Goal: Information Seeking & Learning: Understand process/instructions

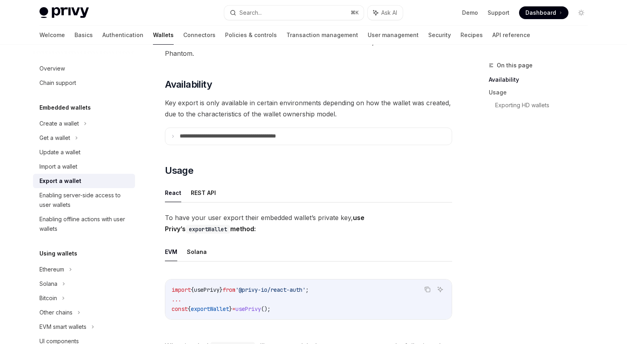
scroll to position [82, 0]
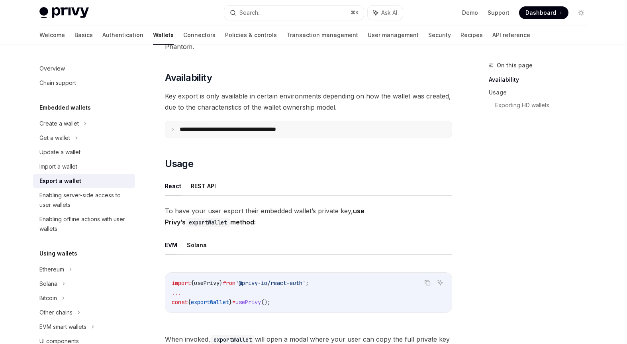
click at [210, 131] on p "**********" at bounding box center [246, 129] width 132 height 7
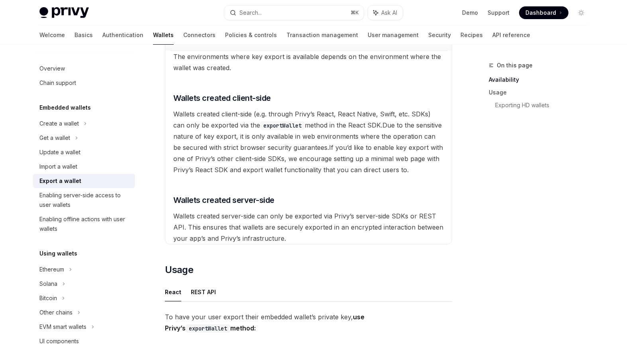
scroll to position [170, 0]
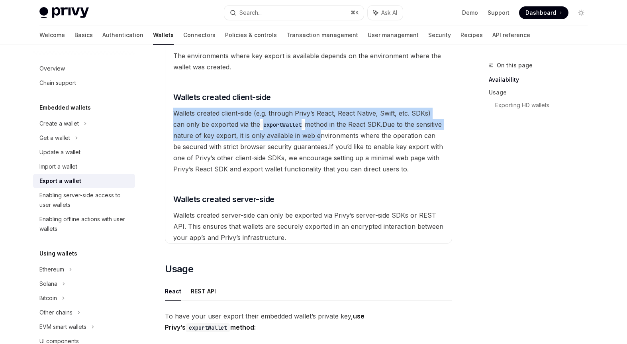
drag, startPoint x: 184, startPoint y: 106, endPoint x: 319, endPoint y: 135, distance: 138.1
click at [319, 135] on available\ "The environments where key export is available depends on the environment where…" at bounding box center [308, 146] width 277 height 193
click at [319, 135] on span "Due to the sensitive nature of key export, it is only available in web environm…" at bounding box center [307, 135] width 269 height 30
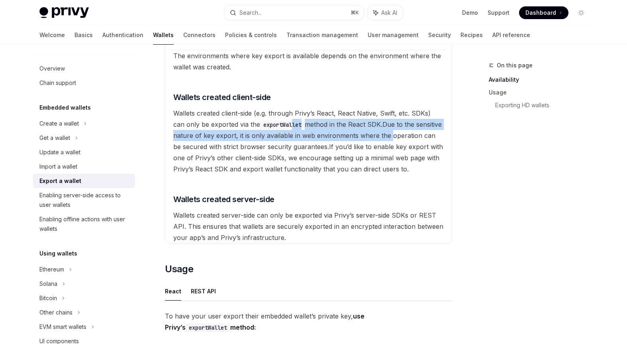
drag, startPoint x: 389, startPoint y: 138, endPoint x: 272, endPoint y: 126, distance: 117.4
click at [274, 126] on available\ "The environments where key export is available depends on the environment where…" at bounding box center [308, 146] width 277 height 193
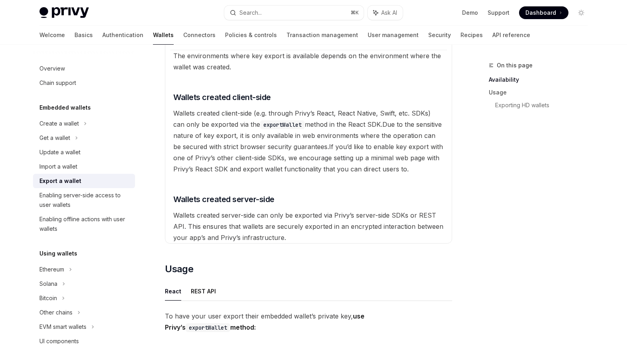
click at [272, 126] on code "exportWallet" at bounding box center [282, 124] width 45 height 9
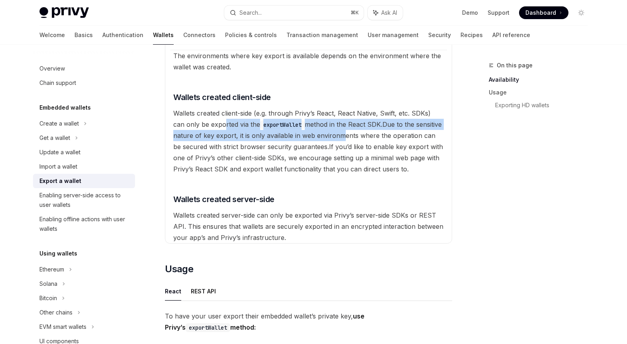
drag, startPoint x: 213, startPoint y: 124, endPoint x: 342, endPoint y: 137, distance: 129.4
click at [342, 136] on available\ "The environments where key export is available depends on the environment where…" at bounding box center [308, 146] width 277 height 193
click at [342, 137] on span "Due to the sensitive nature of key export, it is only available in web environm…" at bounding box center [307, 135] width 269 height 30
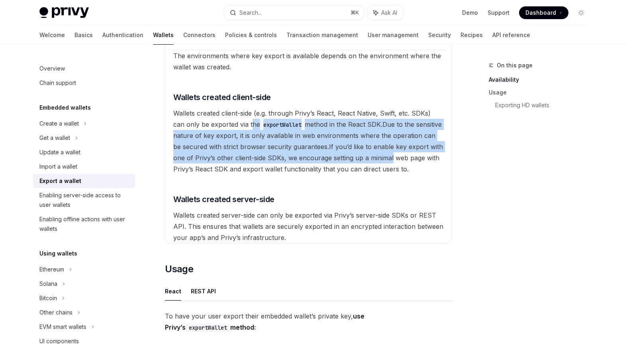
drag, startPoint x: 391, startPoint y: 162, endPoint x: 231, endPoint y: 122, distance: 165.5
click at [233, 124] on available\ "The environments where key export is available depends on the environment where…" at bounding box center [308, 146] width 277 height 193
click at [231, 122] on span "Wallets created client-side (e.g. through Privy’s React, React Native, Swift, e…" at bounding box center [301, 118] width 257 height 19
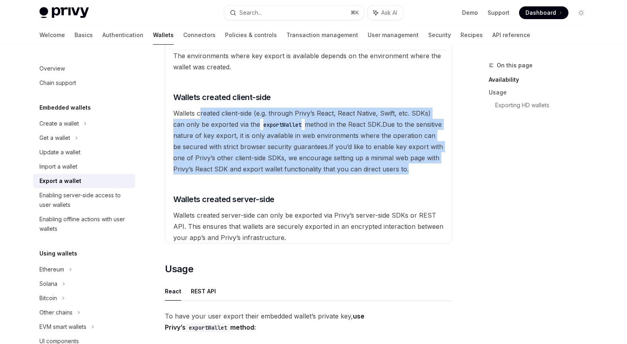
drag, startPoint x: 200, startPoint y: 109, endPoint x: 410, endPoint y: 175, distance: 219.7
click at [410, 175] on available\ "The environments where key export is available depends on the environment where…" at bounding box center [308, 146] width 277 height 193
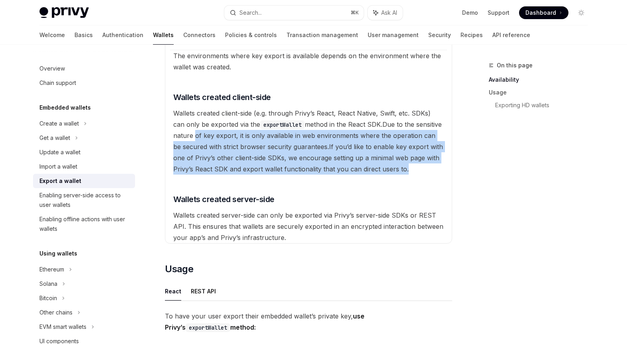
drag, startPoint x: 429, startPoint y: 174, endPoint x: 195, endPoint y: 139, distance: 236.1
click at [195, 139] on available\ "The environments where key export is available depends on the environment where…" at bounding box center [308, 146] width 277 height 193
drag, startPoint x: 409, startPoint y: 165, endPoint x: 216, endPoint y: 141, distance: 194.8
click at [216, 141] on available\ "The environments where key export is available depends on the environment where…" at bounding box center [308, 146] width 277 height 193
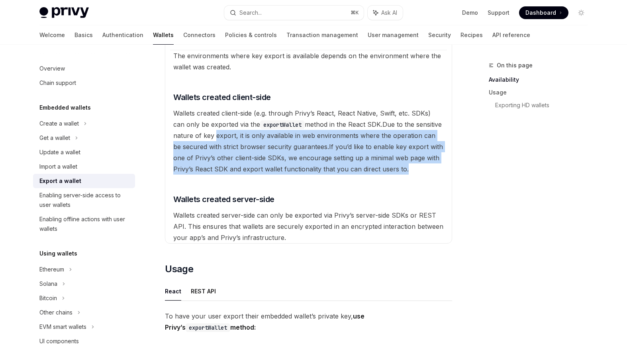
click at [216, 141] on available\ "The environments where key export is available depends on the environment where…" at bounding box center [308, 146] width 277 height 193
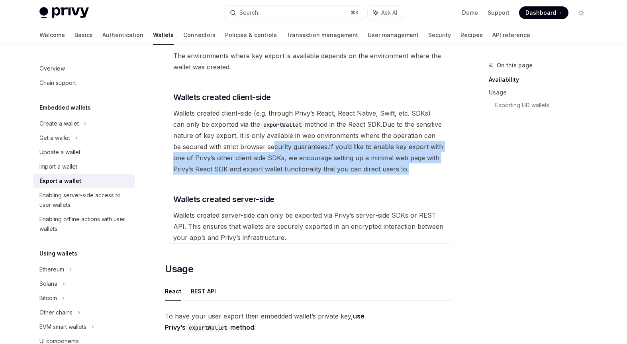
drag, startPoint x: 411, startPoint y: 165, endPoint x: 264, endPoint y: 143, distance: 148.2
click at [264, 143] on available\ "The environments where key export is available depends on the environment where…" at bounding box center [308, 146] width 277 height 193
click at [264, 143] on span "Due to the sensitive nature of key export, it is only available in web environm…" at bounding box center [307, 135] width 269 height 30
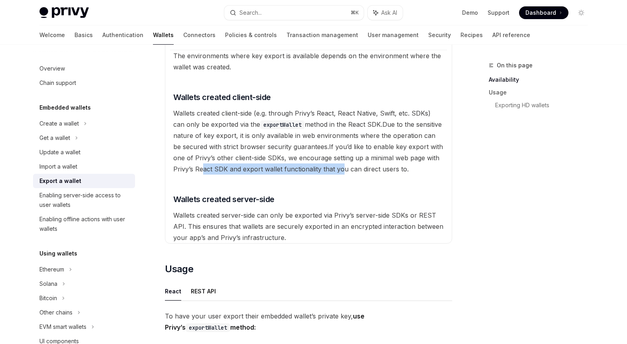
drag, startPoint x: 203, startPoint y: 168, endPoint x: 342, endPoint y: 168, distance: 139.1
click at [342, 168] on span "If you’d like to enable key export with one of Privy’s other client-side SDKs, …" at bounding box center [308, 158] width 270 height 30
click at [343, 169] on span "If you’d like to enable key export with one of Privy’s other client-side SDKs, …" at bounding box center [308, 158] width 270 height 30
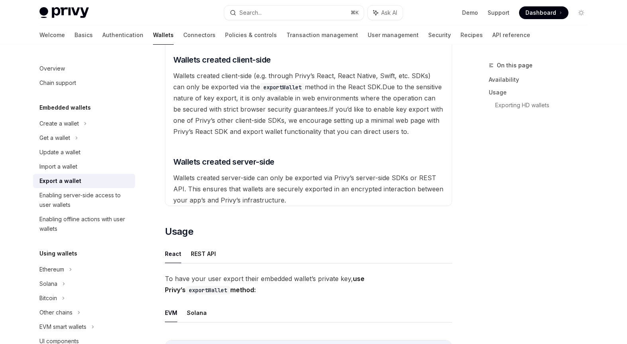
scroll to position [217, 0]
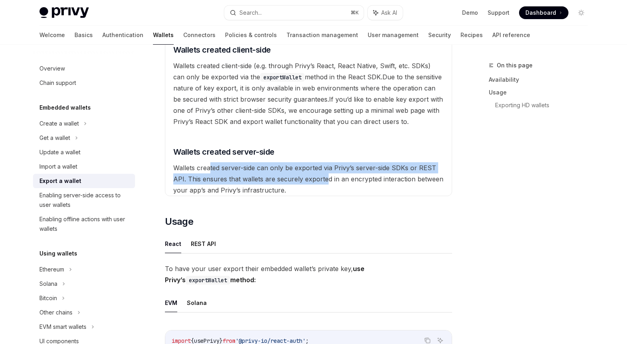
drag, startPoint x: 210, startPoint y: 162, endPoint x: 326, endPoint y: 183, distance: 117.8
click at [326, 183] on available\ "The environments where key export is available depends on the environment where…" at bounding box center [308, 98] width 277 height 193
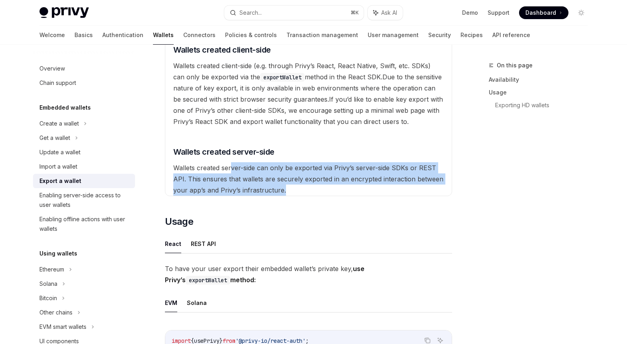
drag, startPoint x: 350, startPoint y: 185, endPoint x: 226, endPoint y: 163, distance: 125.7
click at [227, 164] on available\ "The environments where key export is available depends on the environment where…" at bounding box center [308, 98] width 277 height 193
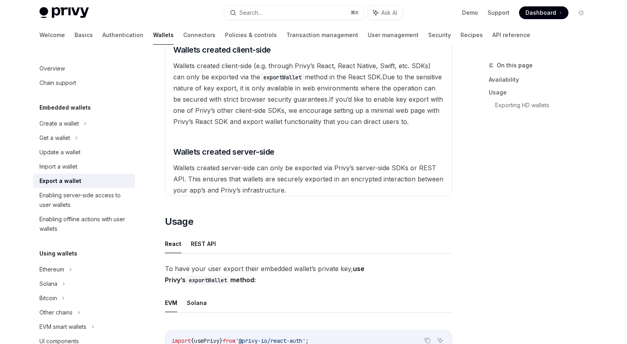
click at [226, 164] on span "Wallets created server-side can only be exported via Privy’s server-side SDKs o…" at bounding box center [308, 179] width 270 height 30
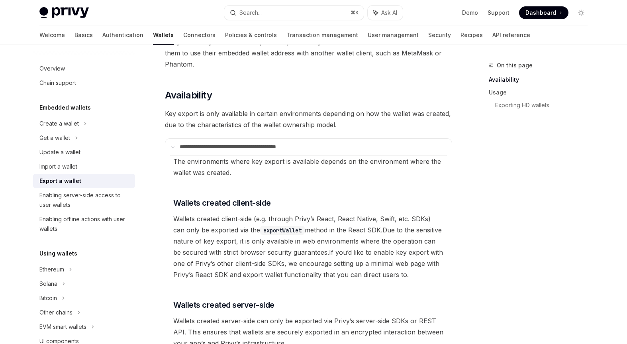
scroll to position [61, 0]
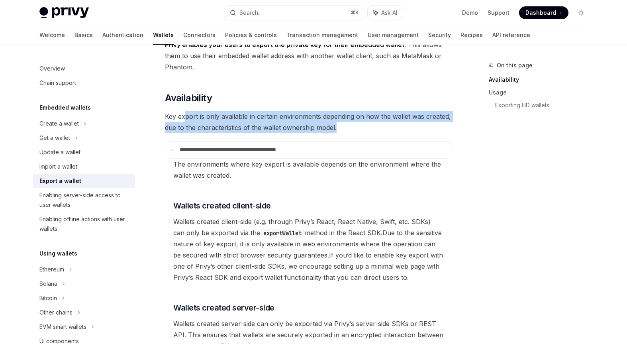
drag, startPoint x: 185, startPoint y: 112, endPoint x: 355, endPoint y: 130, distance: 171.1
click at [355, 130] on span "Key export is only available in certain environments depending on how the walle…" at bounding box center [308, 122] width 287 height 22
drag, startPoint x: 385, startPoint y: 130, endPoint x: 171, endPoint y: 118, distance: 213.9
click at [171, 118] on span "Key export is only available in certain environments depending on how the walle…" at bounding box center [308, 122] width 287 height 22
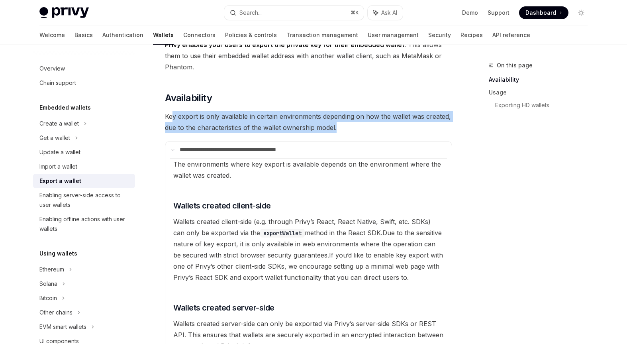
click at [171, 119] on span "Key export is only available in certain environments depending on how the walle…" at bounding box center [308, 122] width 287 height 22
drag, startPoint x: 165, startPoint y: 117, endPoint x: 351, endPoint y: 128, distance: 186.9
click at [353, 130] on span "Key export is only available in certain environments depending on how the walle…" at bounding box center [308, 122] width 287 height 22
click at [351, 128] on span "Key export is only available in certain environments depending on how the walle…" at bounding box center [308, 122] width 287 height 22
drag, startPoint x: 371, startPoint y: 128, endPoint x: 180, endPoint y: 121, distance: 191.4
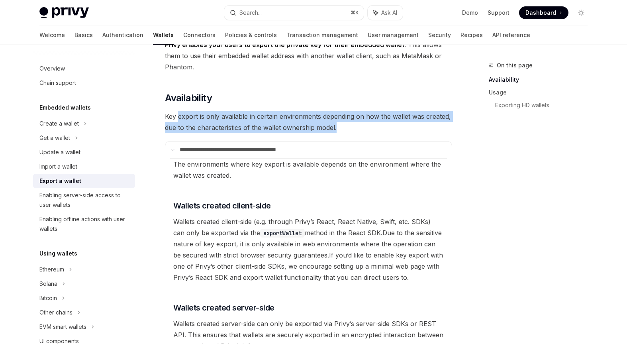
click at [180, 122] on span "Key export is only available in certain environments depending on how the walle…" at bounding box center [308, 122] width 287 height 22
click at [180, 121] on span "Key export is only available in certain environments depending on how the walle…" at bounding box center [308, 122] width 287 height 22
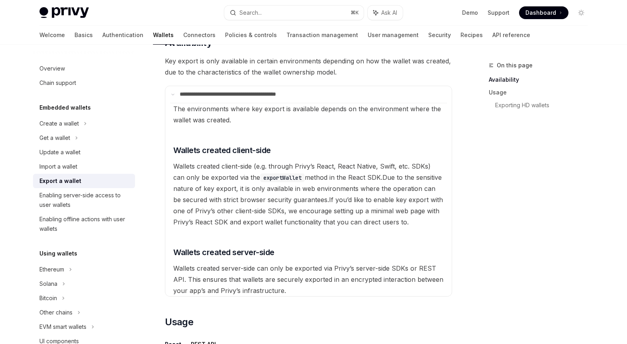
scroll to position [117, 0]
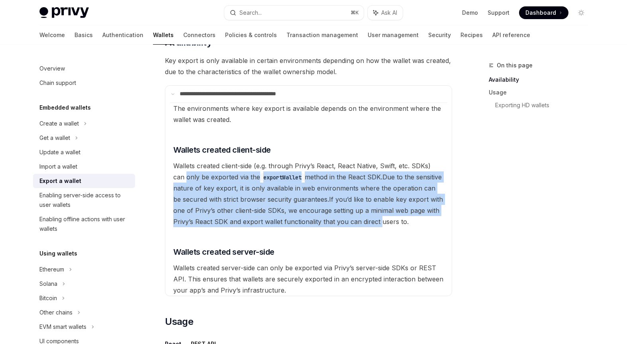
drag, startPoint x: 173, startPoint y: 175, endPoint x: 380, endPoint y: 218, distance: 211.1
click at [380, 218] on available\ "The environments where key export is available depends on the environment where…" at bounding box center [308, 198] width 277 height 193
click at [380, 218] on span "If you’d like to enable key export with one of Privy’s other client-side SDKs, …" at bounding box center [308, 210] width 270 height 30
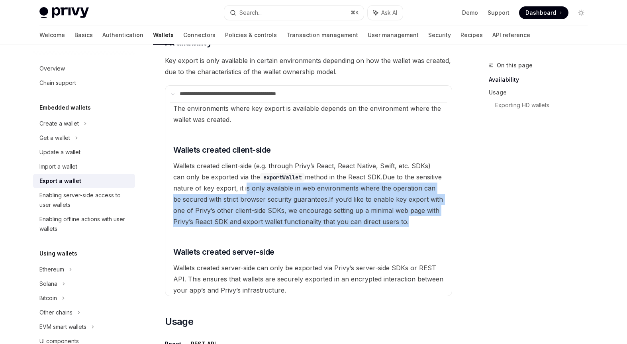
drag, startPoint x: 408, startPoint y: 218, endPoint x: 244, endPoint y: 183, distance: 167.4
click at [244, 183] on available\ "The environments where key export is available depends on the environment where…" at bounding box center [308, 198] width 277 height 193
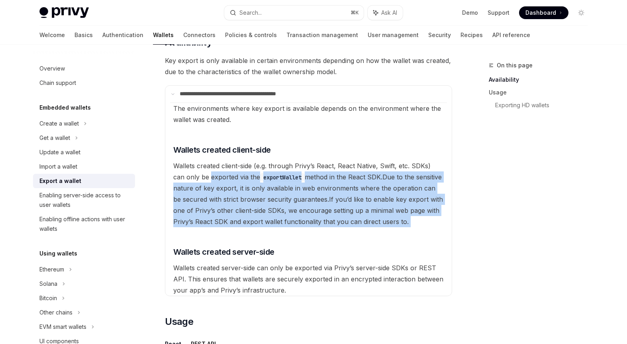
drag, startPoint x: 197, startPoint y: 177, endPoint x: 373, endPoint y: 227, distance: 182.8
click at [373, 227] on available\ "The environments where key export is available depends on the environment where…" at bounding box center [308, 198] width 277 height 193
click at [372, 226] on available\ "The environments where key export is available depends on the environment where…" at bounding box center [308, 198] width 277 height 193
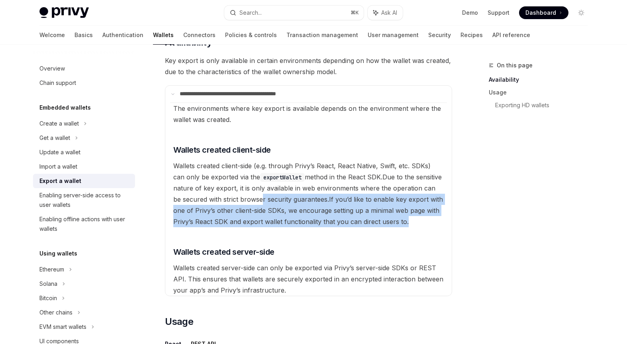
drag, startPoint x: 425, startPoint y: 226, endPoint x: 252, endPoint y: 194, distance: 176.0
click at [254, 195] on available\ "The environments where key export is available depends on the environment where…" at bounding box center [308, 198] width 277 height 193
click at [252, 194] on available\ "The environments where key export is available depends on the environment where…" at bounding box center [308, 198] width 277 height 193
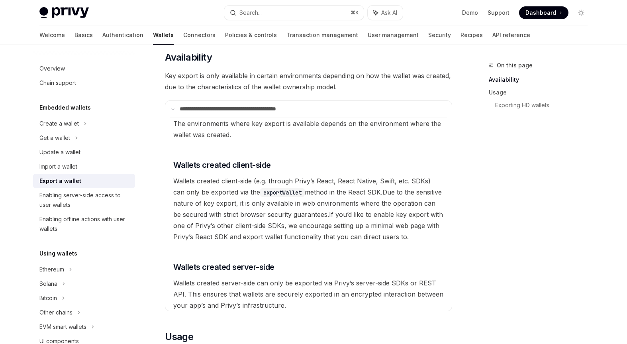
scroll to position [104, 0]
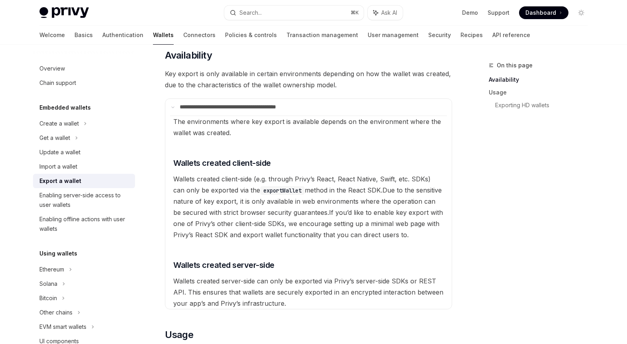
click at [418, 188] on span "Due to the sensitive nature of key export, it is only available in web environm…" at bounding box center [307, 201] width 269 height 30
click at [494, 203] on div "On this page Availability Usage Exporting HD wallets" at bounding box center [533, 202] width 121 height 283
